Goal: Find contact information: Find contact information

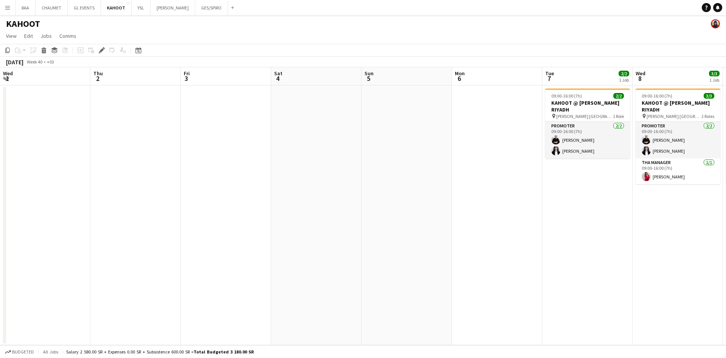
scroll to position [0, 260]
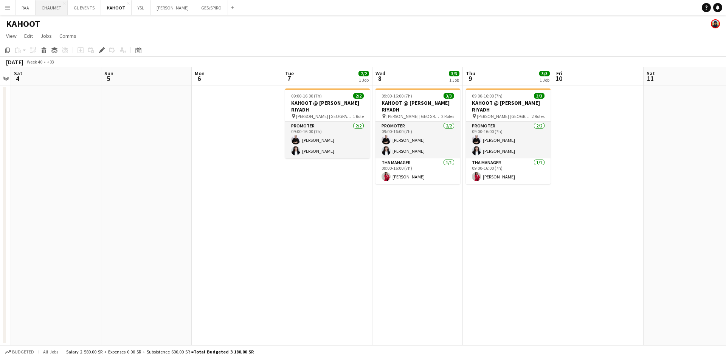
click at [42, 6] on button "CHAUMET Close" at bounding box center [52, 7] width 32 height 15
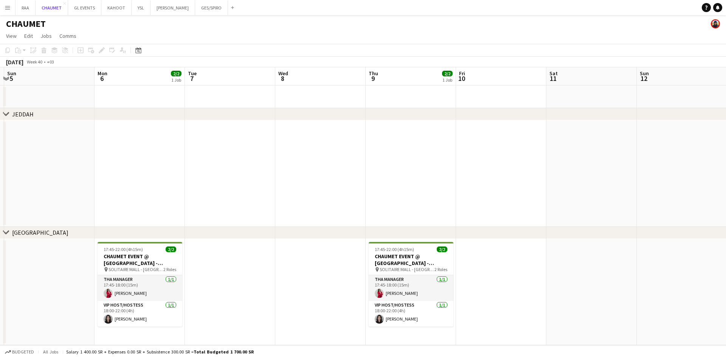
scroll to position [0, 176]
click at [83, 3] on button "GL EVENTS Close" at bounding box center [84, 7] width 33 height 15
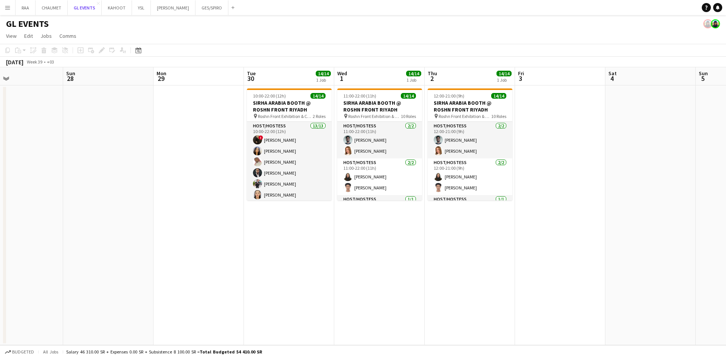
scroll to position [0, 299]
click at [56, 12] on button "CHAUMET Close" at bounding box center [52, 7] width 32 height 15
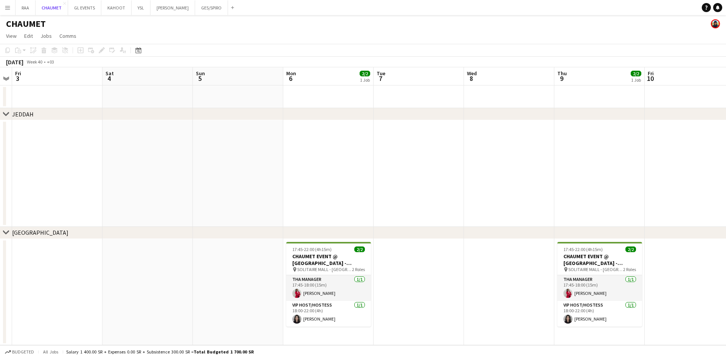
scroll to position [0, 287]
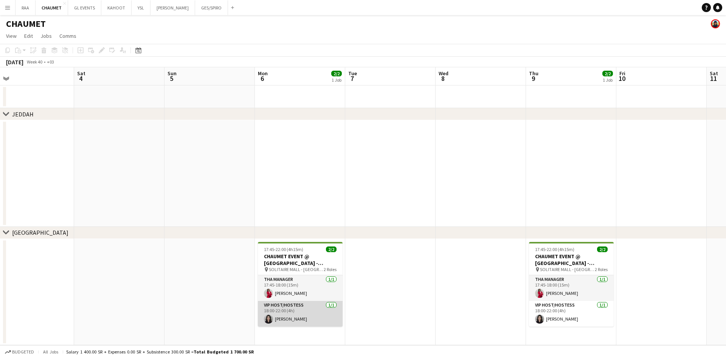
click at [310, 318] on app-card-role "VIP Host/Hostess 1/1 18:00-22:00 (4h) Hala Taleb" at bounding box center [300, 314] width 85 height 26
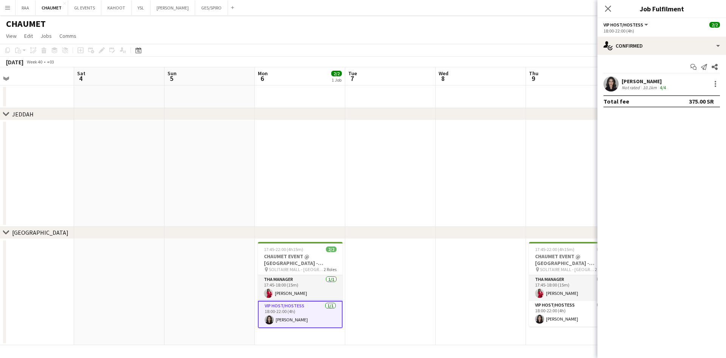
click at [644, 78] on div "Hala Taleb" at bounding box center [645, 81] width 46 height 7
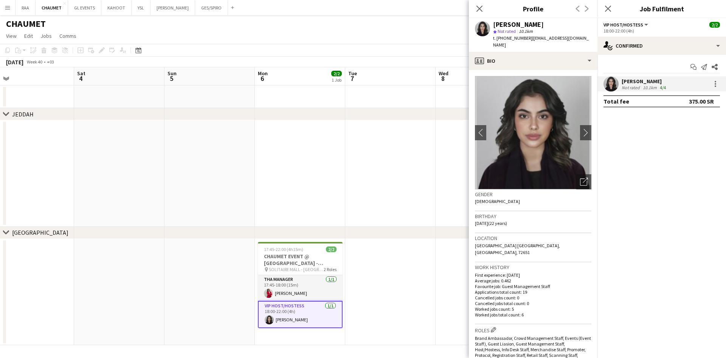
click at [518, 39] on span "t. +966593676695" at bounding box center [512, 38] width 39 height 6
copy span "966593676695"
click at [86, 12] on button "GL EVENTS Close" at bounding box center [84, 7] width 33 height 15
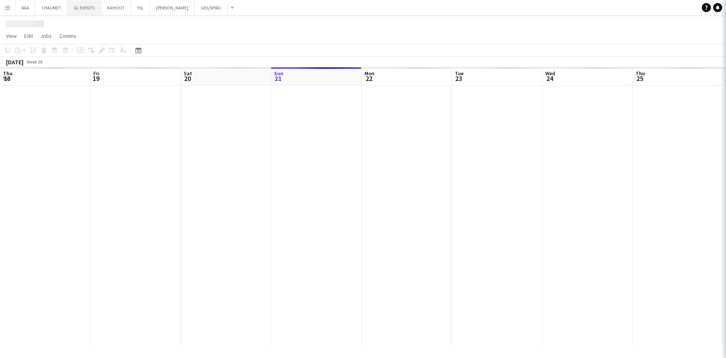
scroll to position [0, 181]
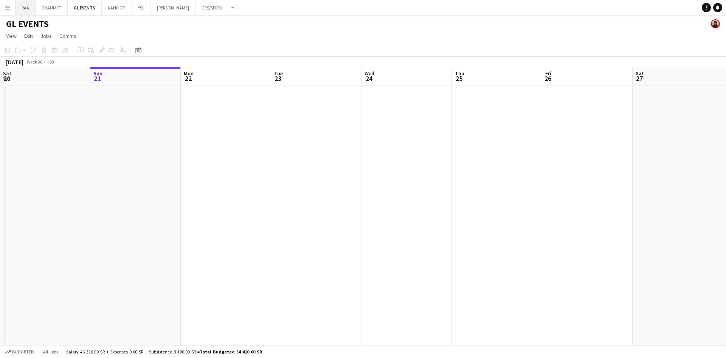
click at [30, 9] on button "RAA Close" at bounding box center [26, 7] width 20 height 15
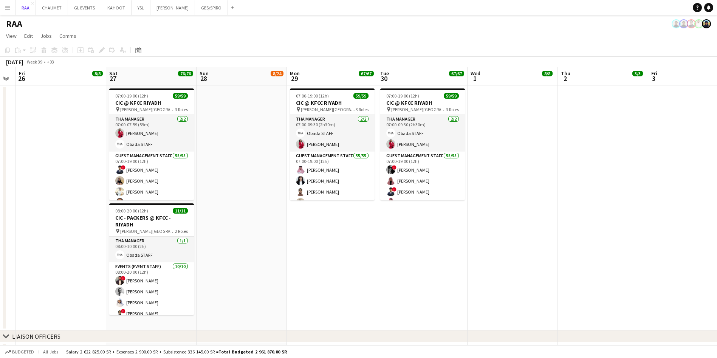
scroll to position [0, 227]
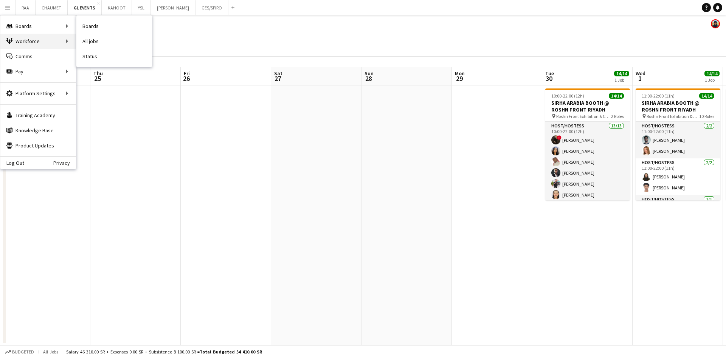
scroll to position [0, 260]
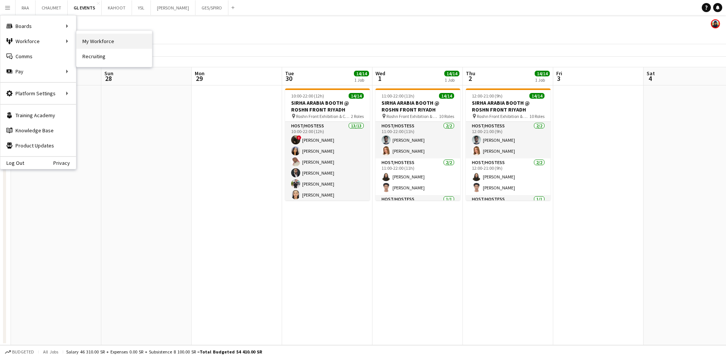
click at [100, 40] on link "My Workforce" at bounding box center [114, 41] width 76 height 15
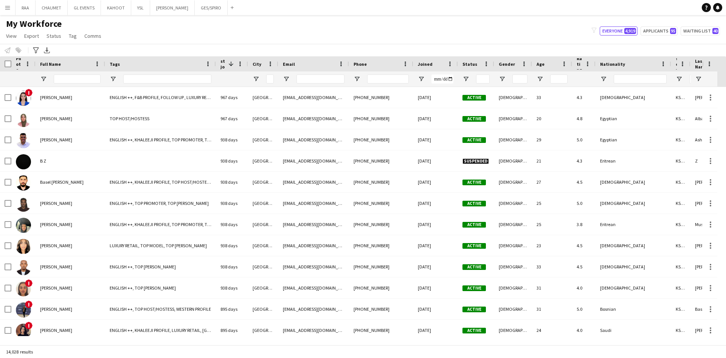
click at [378, 71] on div "Phone" at bounding box center [380, 63] width 55 height 15
click at [382, 75] on input "Phone Filter Input" at bounding box center [388, 78] width 42 height 9
paste input "**********"
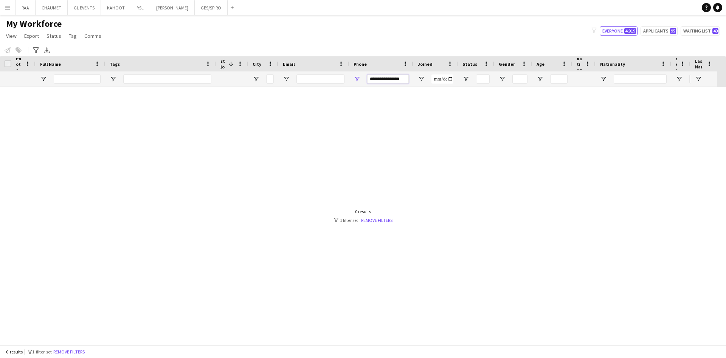
click at [382, 76] on input "**********" at bounding box center [388, 78] width 42 height 9
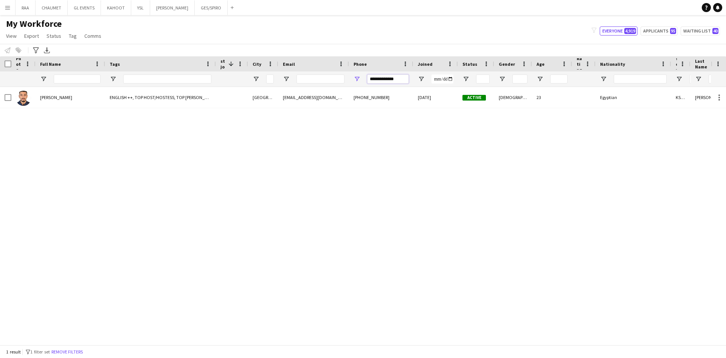
type input "**********"
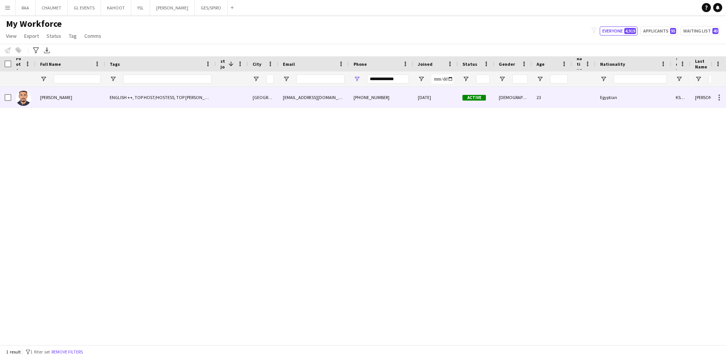
click at [163, 104] on div "ENGLISH ++, TOP HOST/HOSTESS, TOP USHER" at bounding box center [160, 97] width 111 height 21
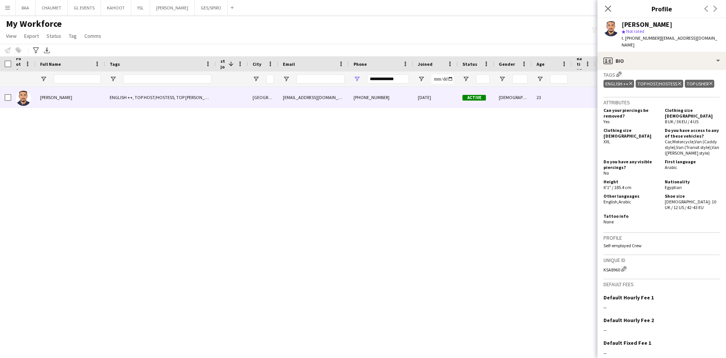
scroll to position [356, 0]
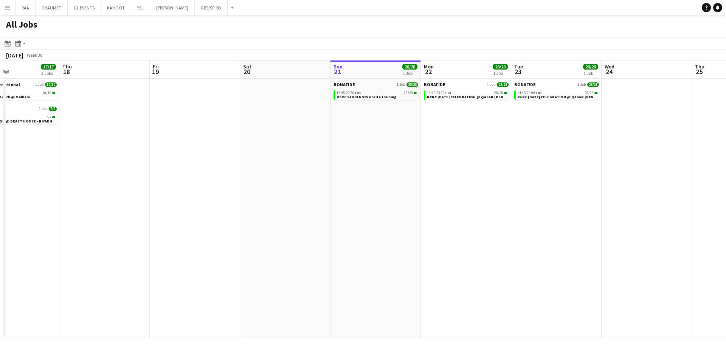
scroll to position [0, 309]
